Goal: Navigation & Orientation: Find specific page/section

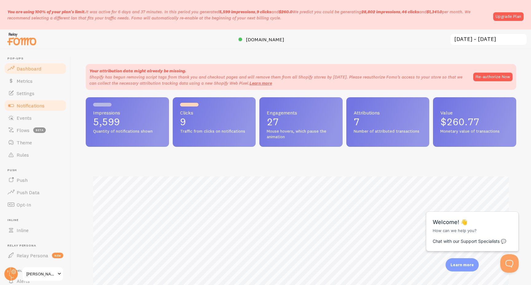
click at [19, 105] on span "Notifications" at bounding box center [31, 105] width 28 height 6
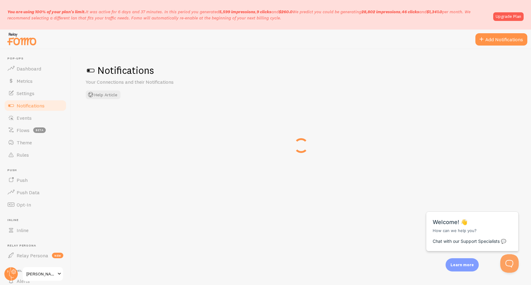
click at [19, 105] on span "Notifications" at bounding box center [31, 105] width 28 height 6
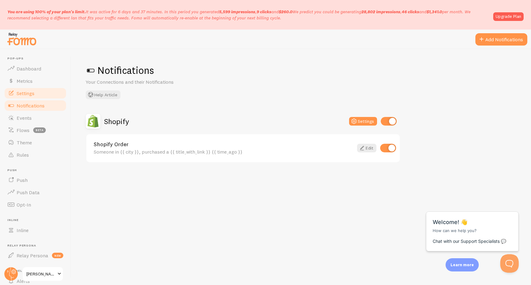
click at [20, 92] on span "Settings" at bounding box center [26, 93] width 18 height 6
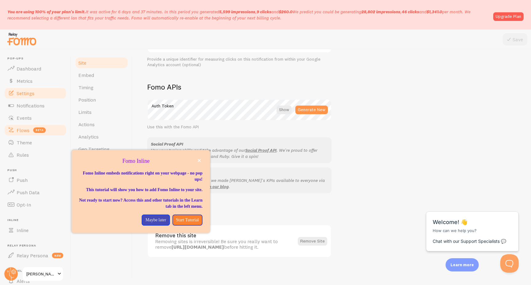
click at [19, 129] on span "Flows" at bounding box center [23, 130] width 13 height 6
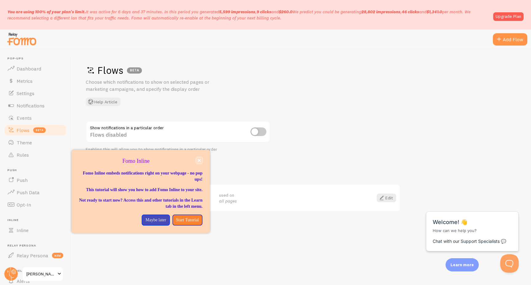
click at [198, 161] on icon "close," at bounding box center [199, 160] width 3 height 3
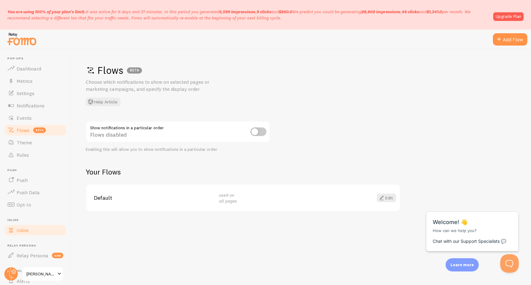
click at [22, 228] on span "Inline" at bounding box center [23, 230] width 12 height 6
